Goal: Task Accomplishment & Management: Manage account settings

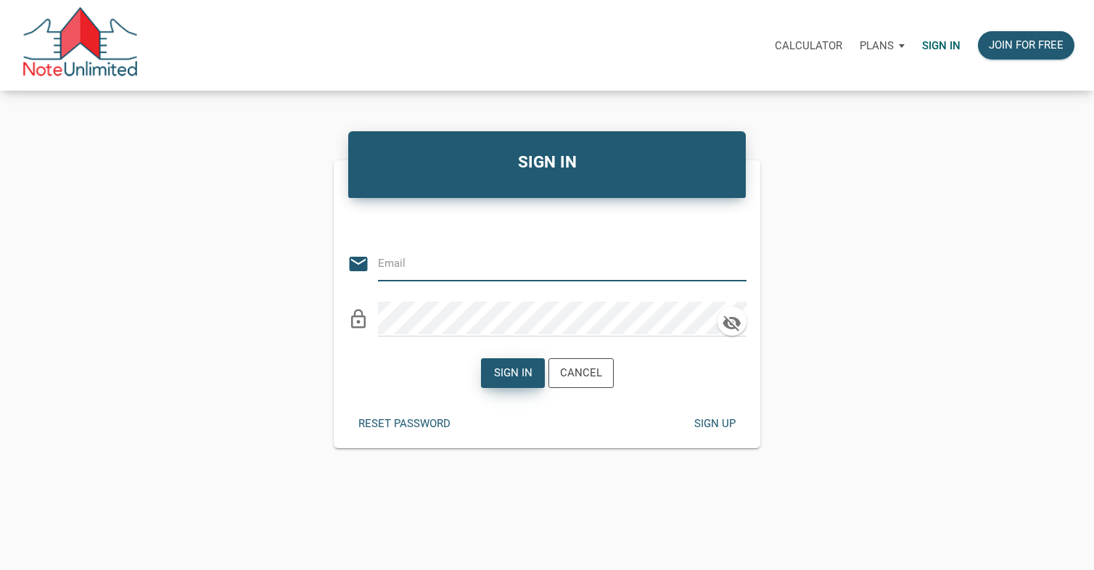
type input "[EMAIL_ADDRESS][DOMAIN_NAME]"
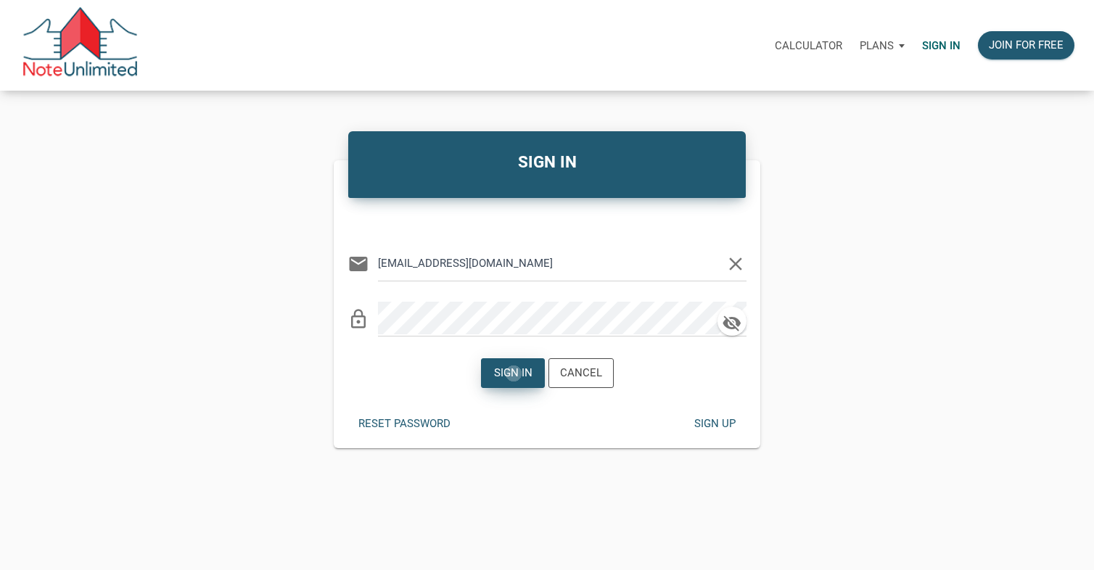
click at [514, 374] on div "Sign in" at bounding box center [512, 373] width 38 height 17
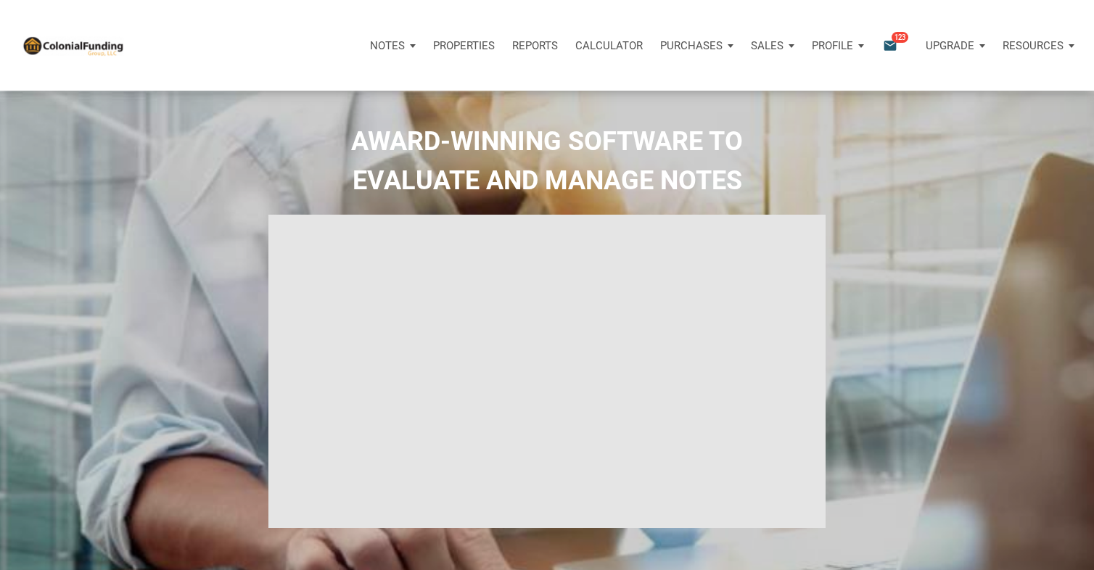
type input "Introduction to new features"
select select
click at [897, 40] on span "123" at bounding box center [899, 37] width 17 height 12
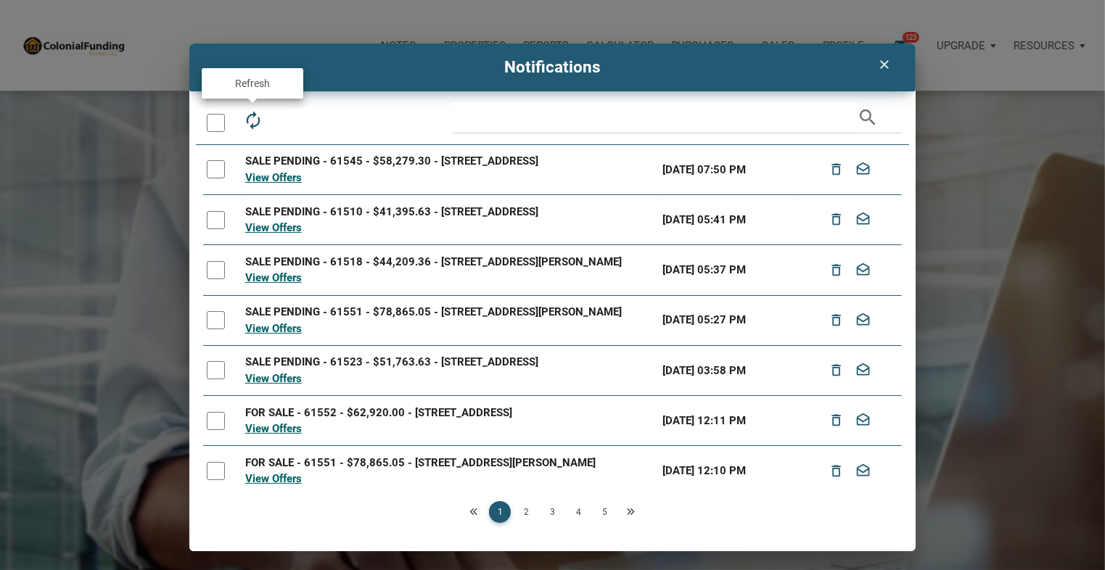
click at [259, 124] on icon "autorenew" at bounding box center [252, 120] width 20 height 20
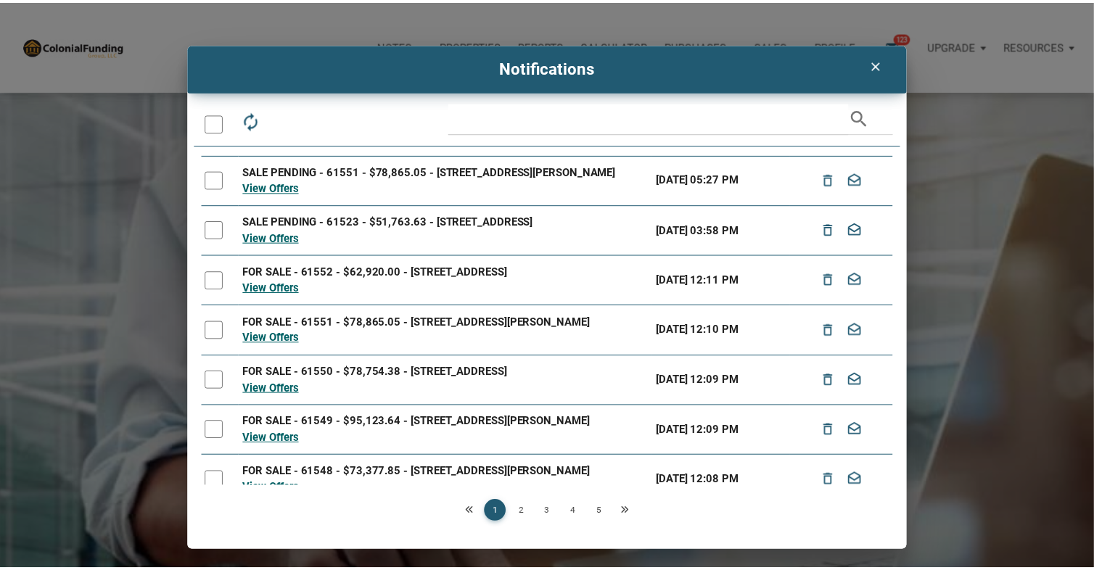
scroll to position [174, 0]
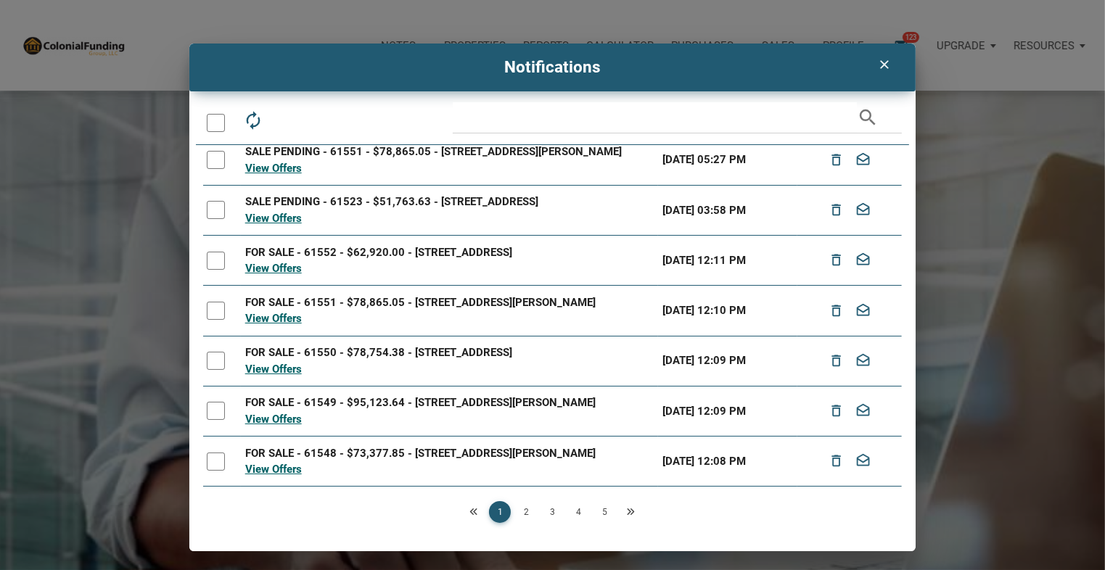
click at [885, 63] on icon "clear" at bounding box center [883, 64] width 17 height 15
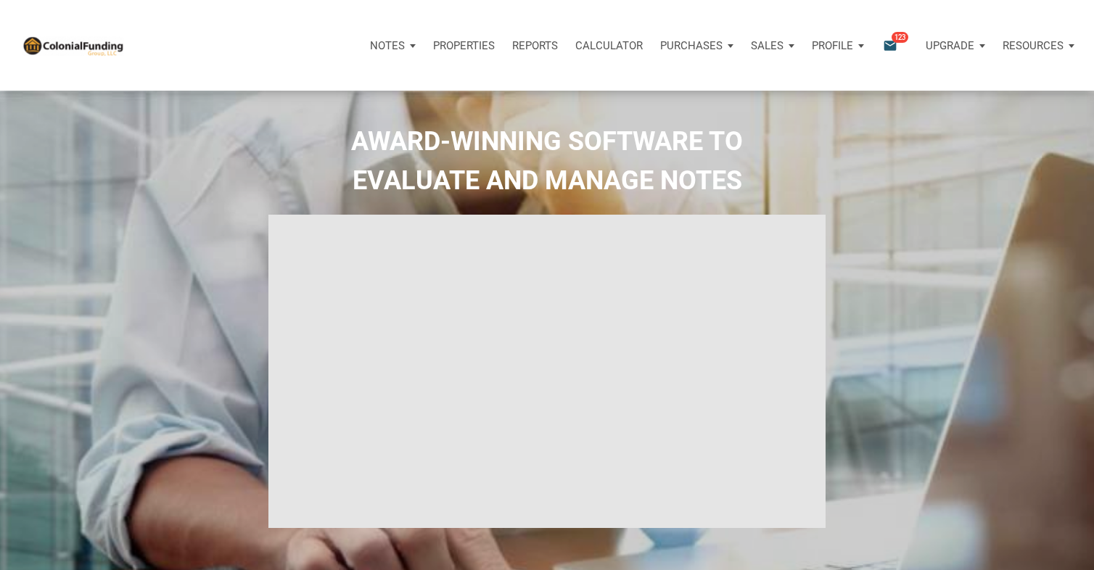
click at [472, 49] on p "Properties" at bounding box center [464, 45] width 62 height 13
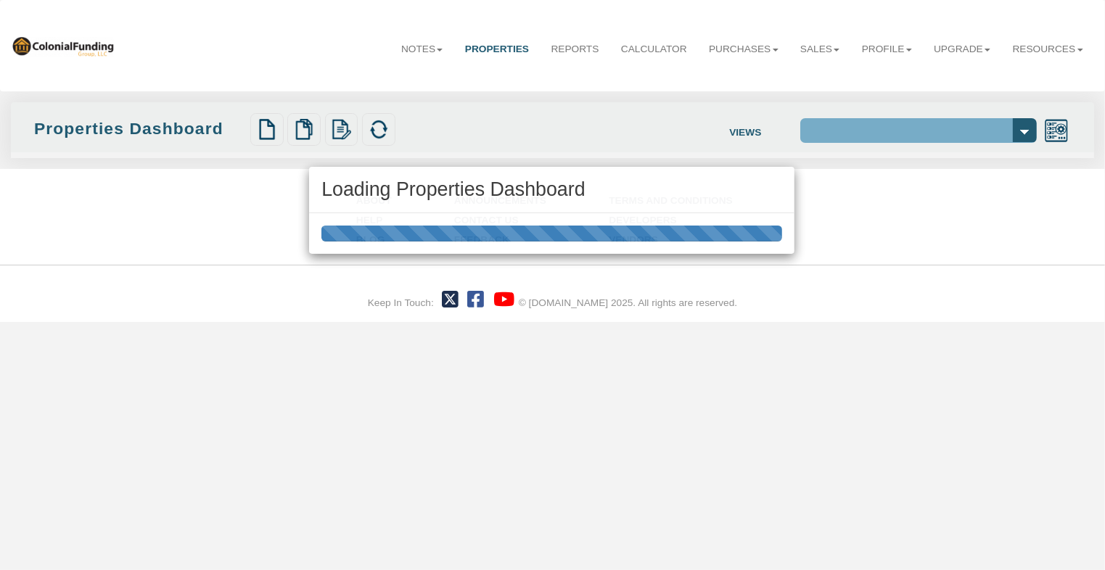
select select "138"
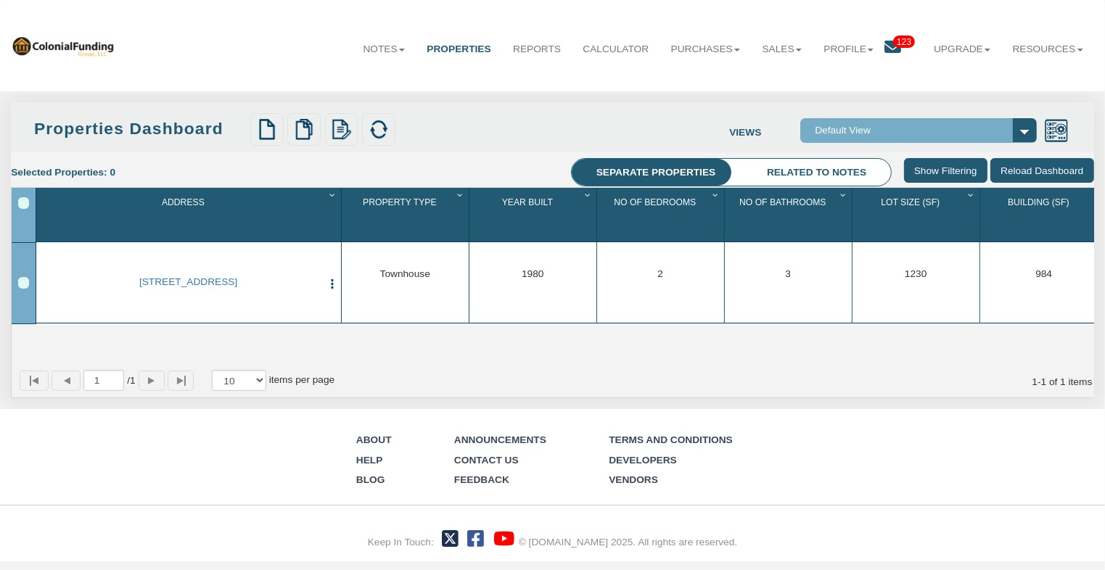
click at [450, 52] on link "Properties" at bounding box center [459, 49] width 86 height 36
click at [532, 48] on link "Reports" at bounding box center [537, 49] width 70 height 36
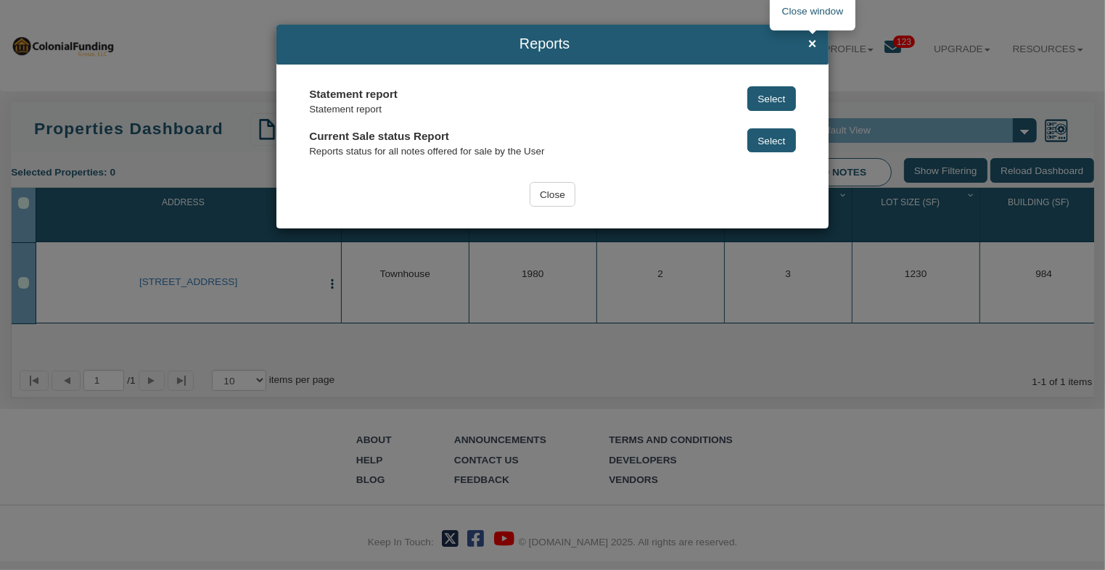
click at [815, 43] on span "×" at bounding box center [812, 44] width 9 height 16
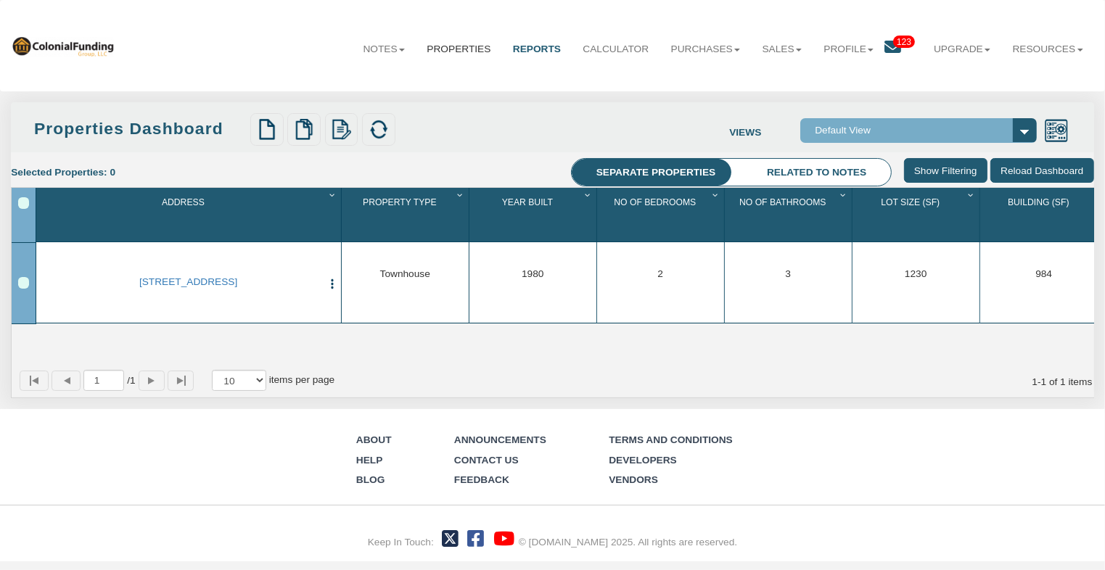
click at [442, 52] on link "Properties" at bounding box center [459, 49] width 86 height 36
click at [885, 40] on icon at bounding box center [893, 47] width 17 height 17
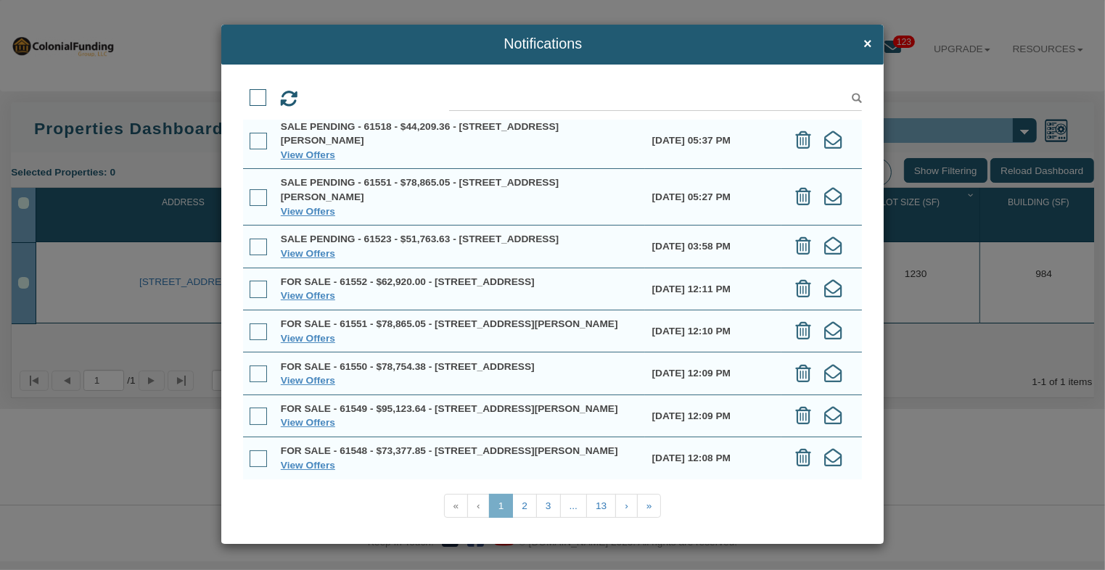
scroll to position [145, 0]
click at [313, 301] on link "View Offers" at bounding box center [308, 295] width 54 height 11
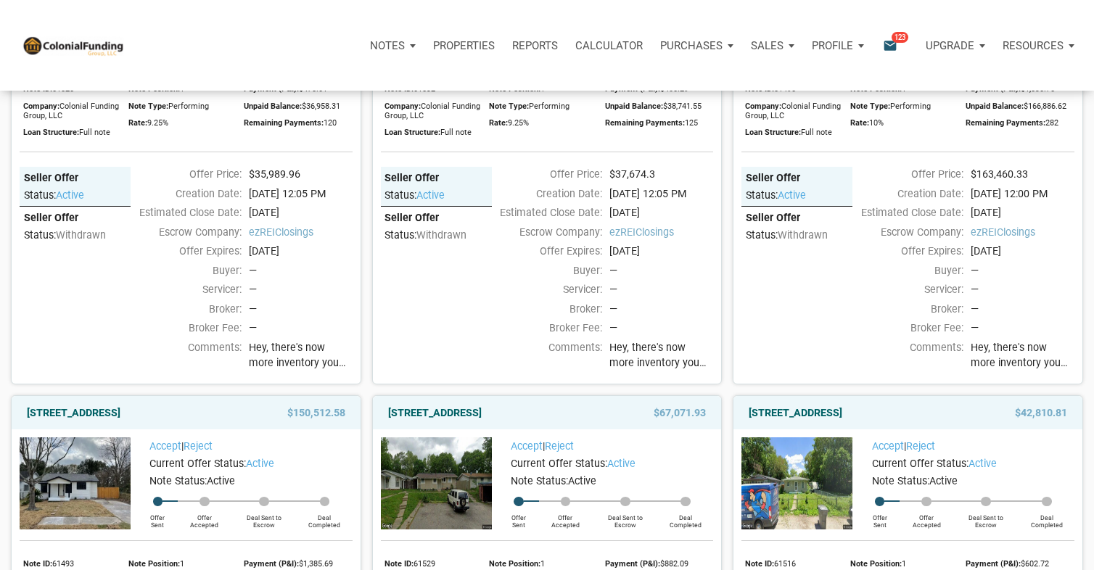
scroll to position [2684, 0]
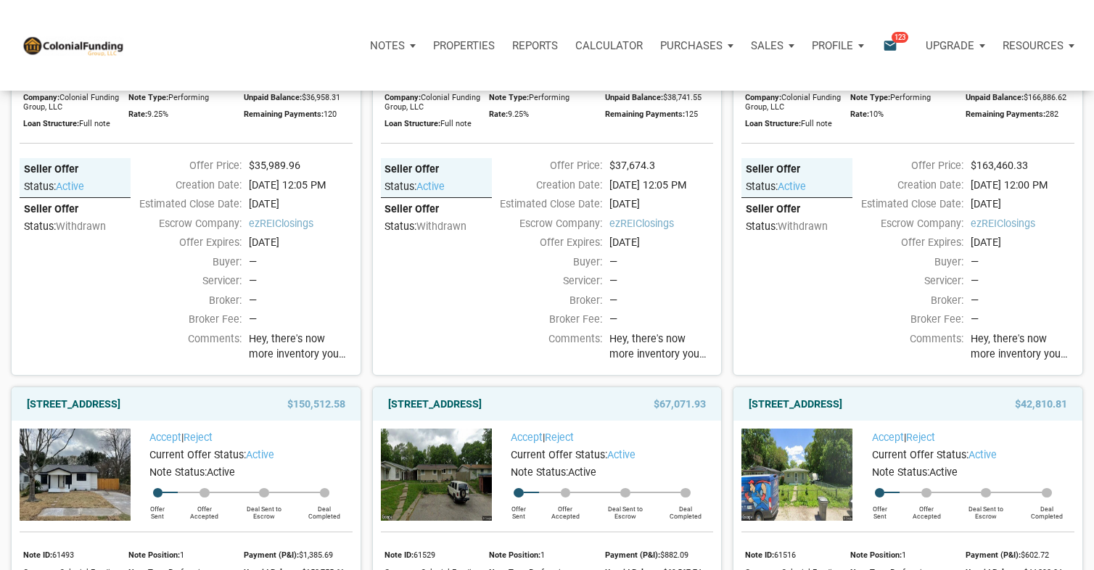
click at [287, 363] on span "Hey, there's now more inventory you can check out, with something for pretty mu…" at bounding box center [301, 346] width 104 height 31
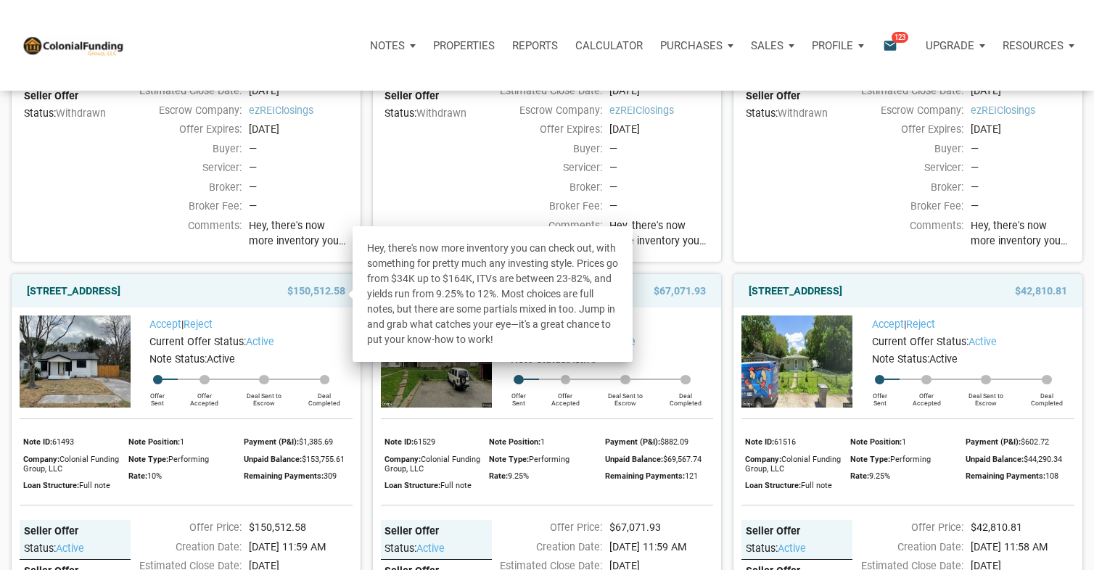
scroll to position [2829, 0]
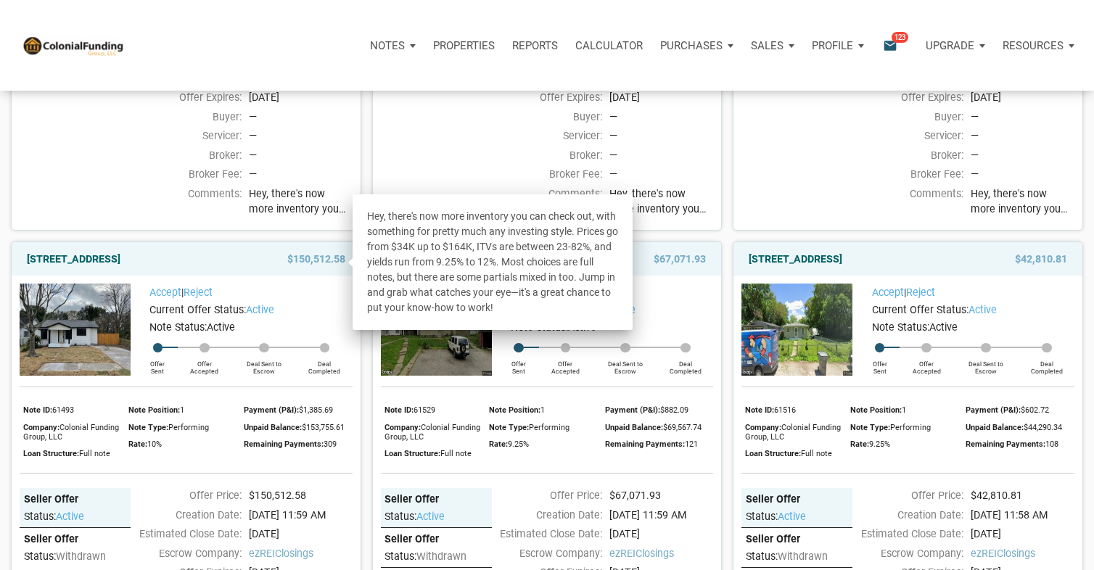
click at [673, 301] on div "Accept | Reject" at bounding box center [606, 292] width 215 height 17
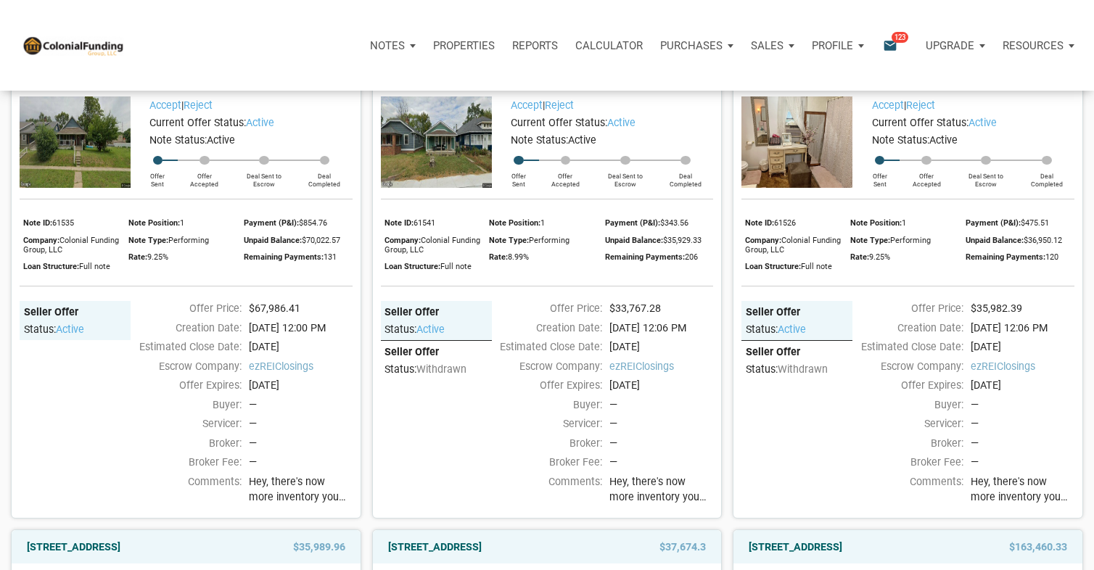
scroll to position [2024, 0]
